Goal: Share content

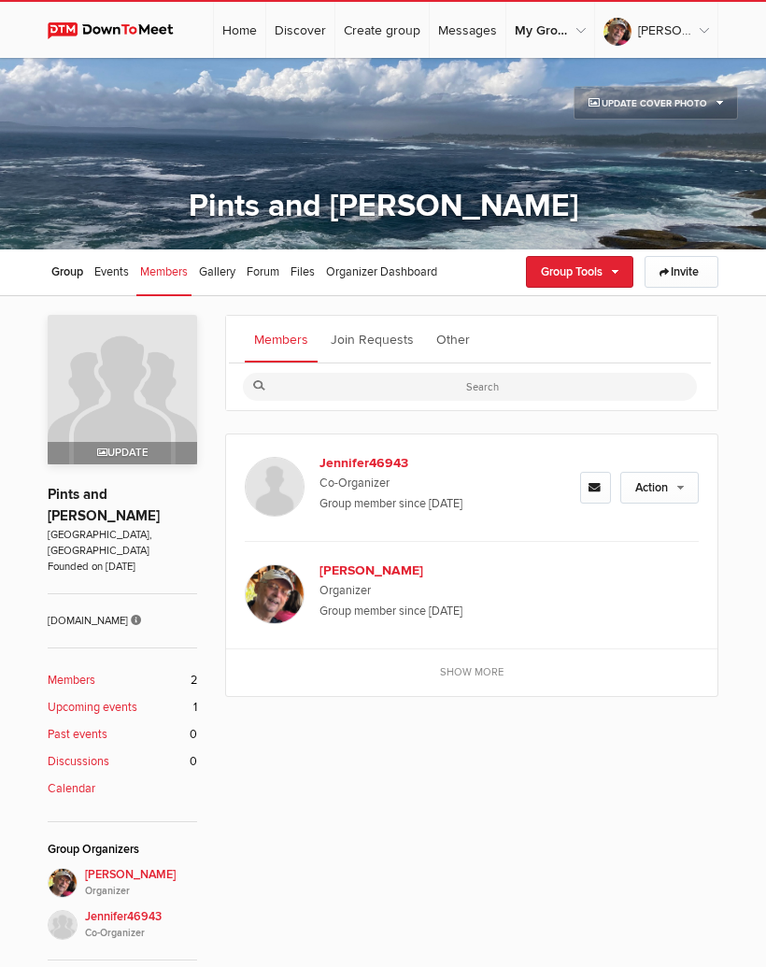
click at [697, 275] on link "Invite" at bounding box center [682, 272] width 74 height 32
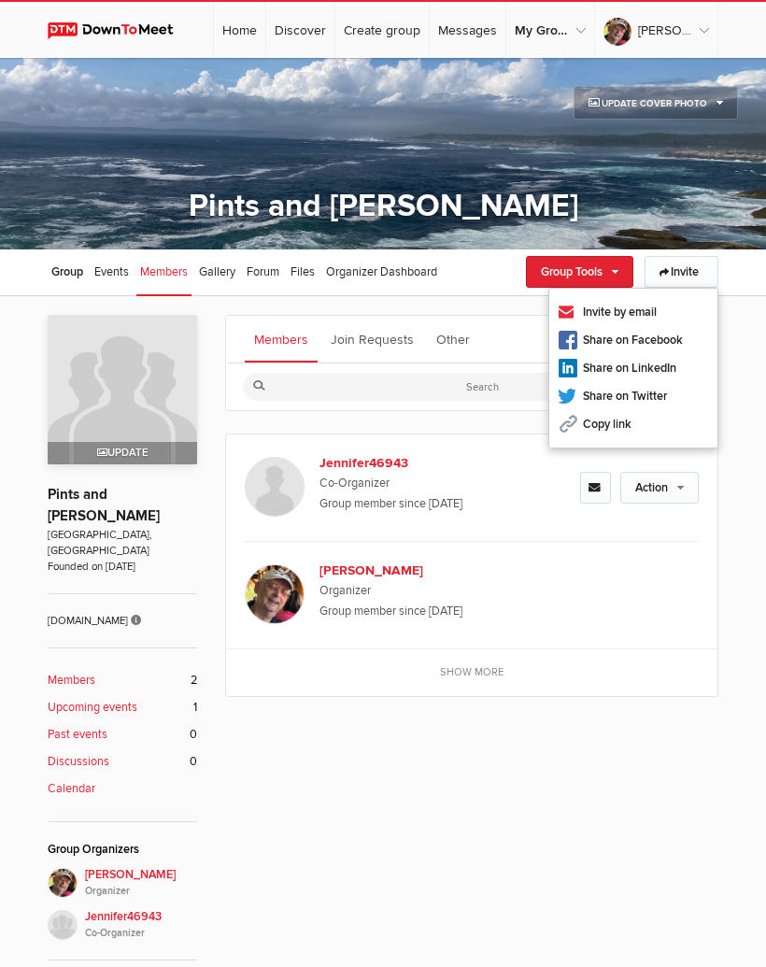
click at [637, 422] on link "Copy link" at bounding box center [634, 424] width 168 height 28
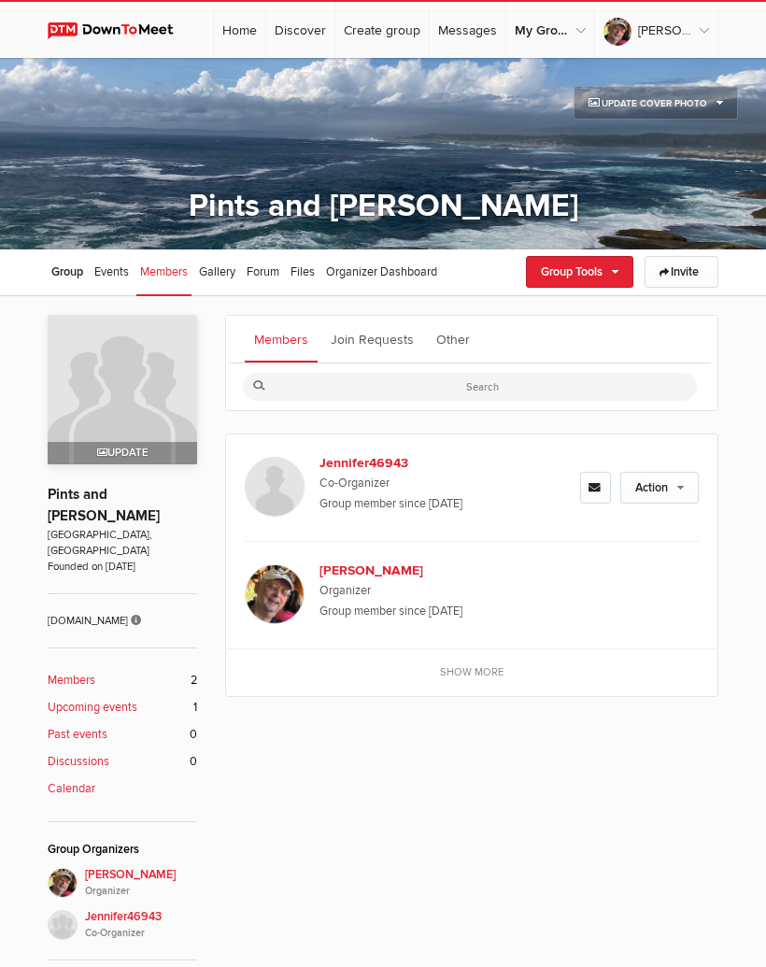
type input "https://dtm.im/dHP1"
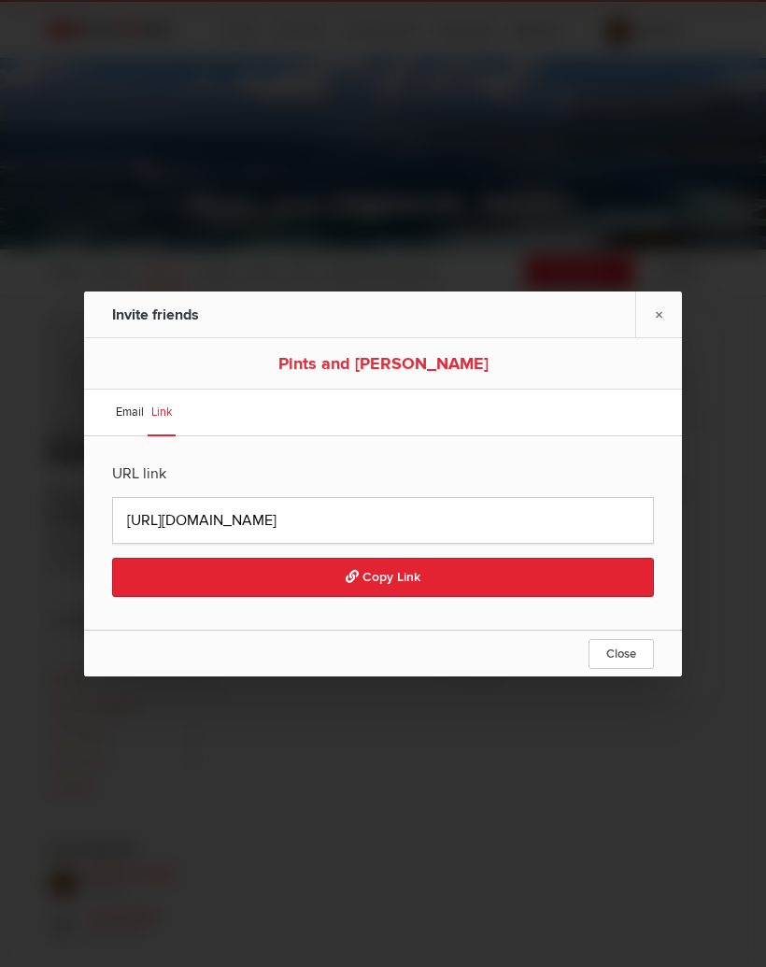
click at [471, 588] on button "Copy Link" at bounding box center [383, 577] width 542 height 39
click at [446, 520] on input "https://dtm.im/dHP1" at bounding box center [383, 520] width 542 height 47
click at [396, 534] on input "https://dtm.im/dHP1" at bounding box center [383, 520] width 542 height 47
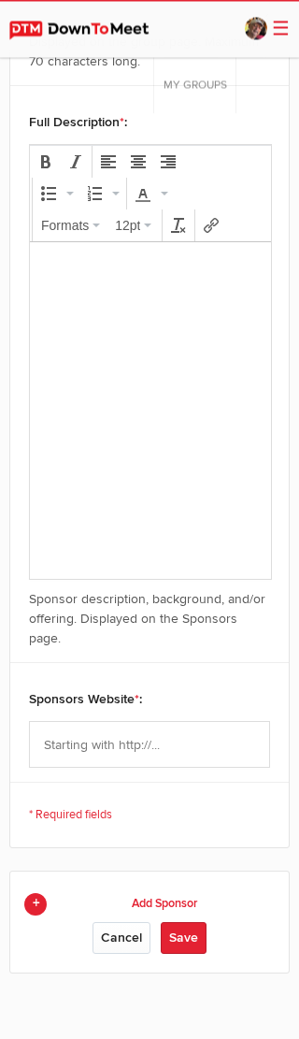
scroll to position [1005, 0]
